Goal: Transaction & Acquisition: Subscribe to service/newsletter

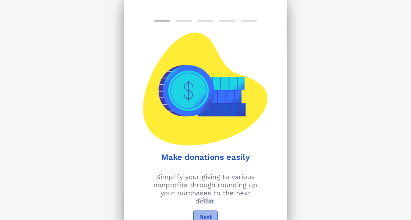
click at [207, 215] on span "Next" at bounding box center [205, 217] width 13 height 6
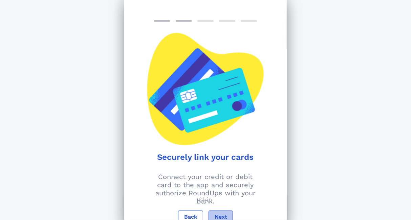
scroll to position [68, 0]
click at [219, 216] on span "Next" at bounding box center [220, 217] width 13 height 6
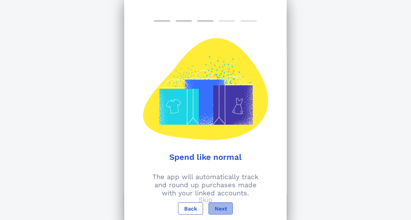
click at [225, 206] on span "Next" at bounding box center [220, 209] width 13 height 6
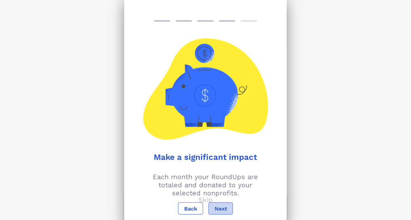
click at [225, 207] on span "Next" at bounding box center [220, 209] width 13 height 6
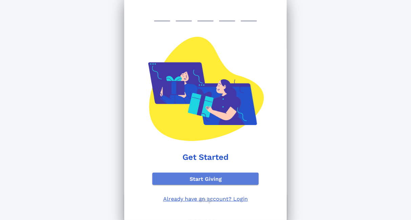
click at [208, 181] on span "Start Giving" at bounding box center [205, 179] width 95 height 6
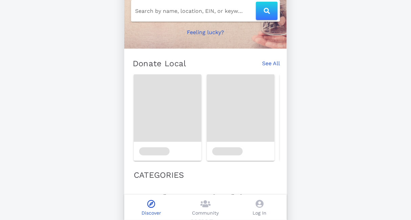
scroll to position [50, 0]
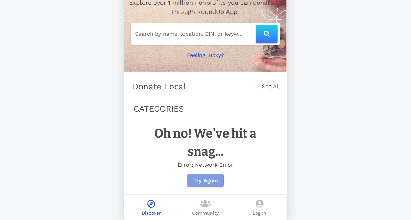
click at [202, 181] on span "Try Again" at bounding box center [205, 181] width 25 height 6
click at [201, 182] on span "Try Again" at bounding box center [205, 181] width 25 height 6
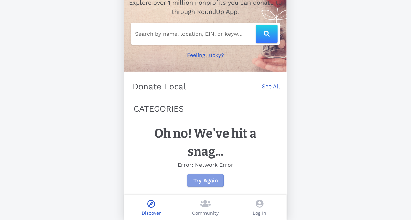
click at [201, 182] on span "Try Again" at bounding box center [205, 181] width 25 height 6
click at [201, 203] on icon at bounding box center [205, 204] width 10 height 8
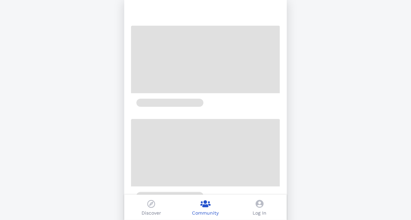
click at [154, 211] on p "Discover" at bounding box center [152, 213] width 20 height 7
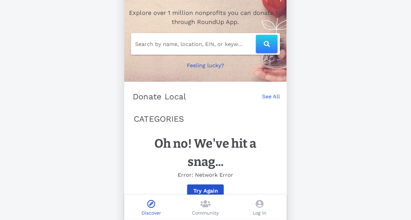
scroll to position [50, 0]
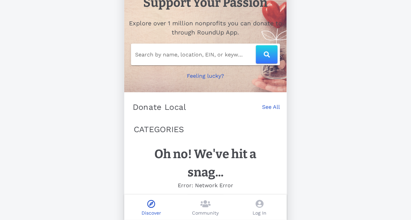
scroll to position [20, 0]
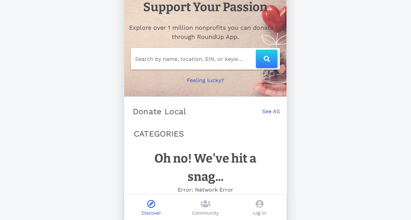
click at [2, 193] on div "Support Your Passion Explore over 1 million nonprofits you can donate to throug…" at bounding box center [205, 112] width 411 height 265
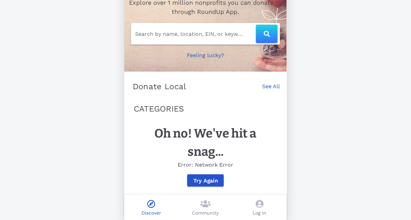
scroll to position [50, 0]
click at [207, 181] on span "Try Again" at bounding box center [205, 181] width 25 height 6
click at [274, 83] on link "See All" at bounding box center [271, 90] width 18 height 15
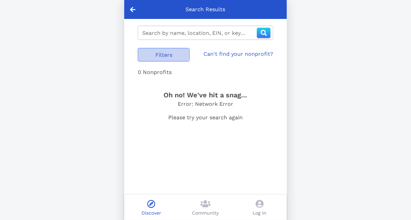
click at [173, 59] on button "Filters" at bounding box center [164, 55] width 52 height 14
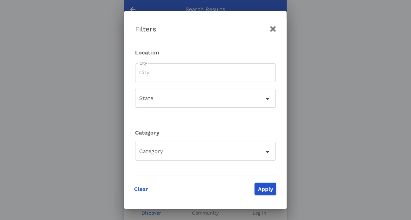
click at [175, 73] on input "City" at bounding box center [205, 72] width 133 height 11
click at [272, 28] on icon "button" at bounding box center [273, 29] width 8 height 8
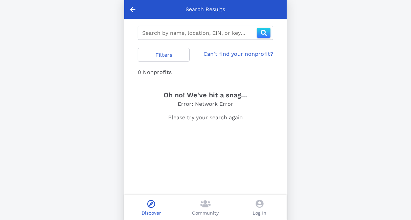
click at [244, 55] on link "Can't find your nonprofit?" at bounding box center [238, 54] width 70 height 8
click at [131, 9] on icon at bounding box center [132, 9] width 5 height 6
